Goal: Information Seeking & Learning: Find specific fact

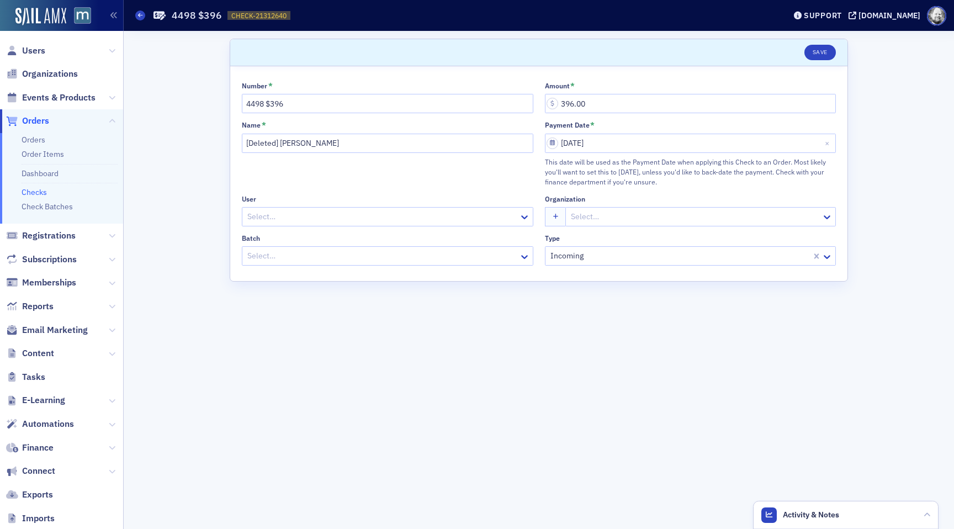
click at [36, 189] on link "Checks" at bounding box center [34, 192] width 25 height 10
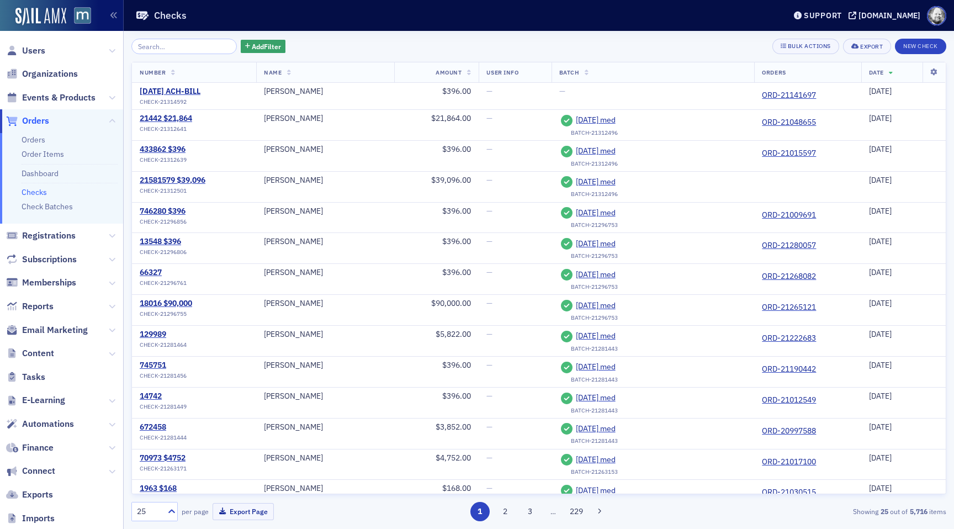
click at [164, 51] on input "search" at bounding box center [183, 46] width 105 height 15
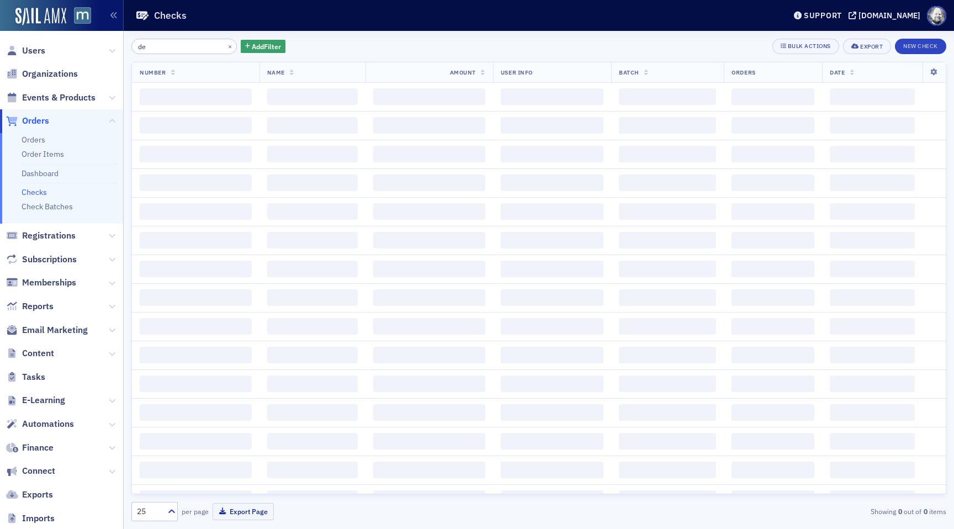
type input "d"
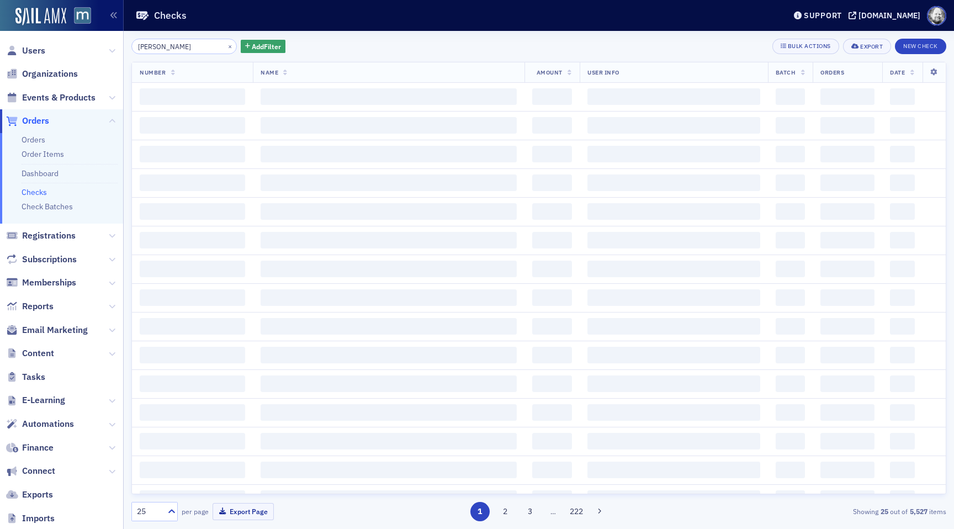
type input "harvey"
